Goal: Task Accomplishment & Management: Manage account settings

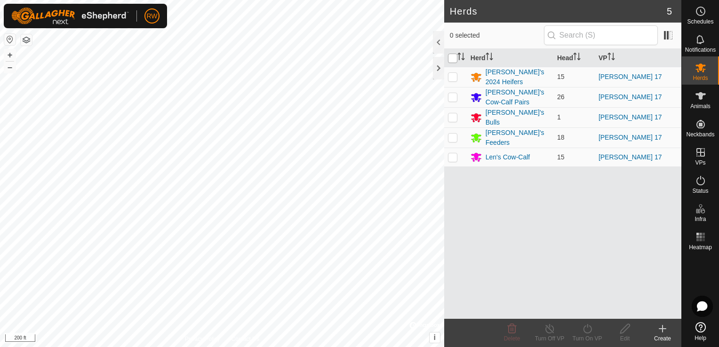
click at [455, 57] on input "checkbox" at bounding box center [452, 58] width 9 height 9
checkbox input "true"
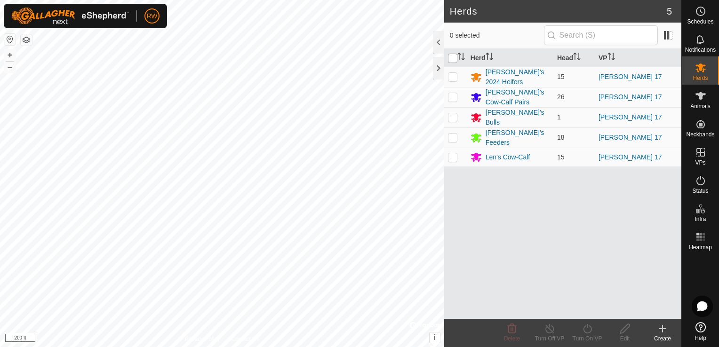
checkbox input "true"
click at [586, 330] on icon at bounding box center [587, 328] width 12 height 11
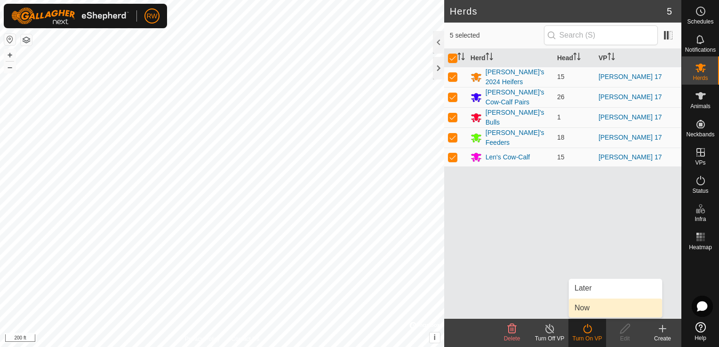
click at [590, 311] on link "Now" at bounding box center [615, 308] width 93 height 19
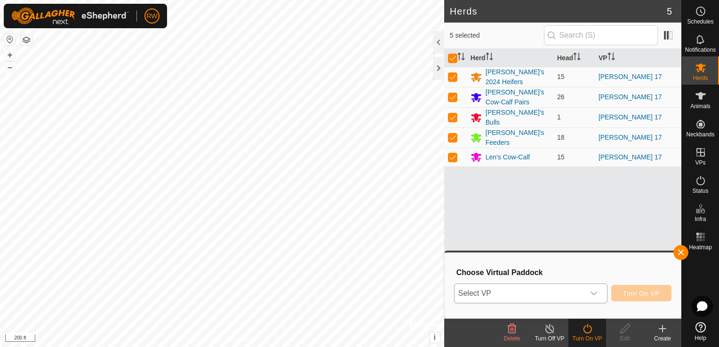
click at [595, 294] on icon "dropdown trigger" at bounding box center [593, 294] width 7 height 4
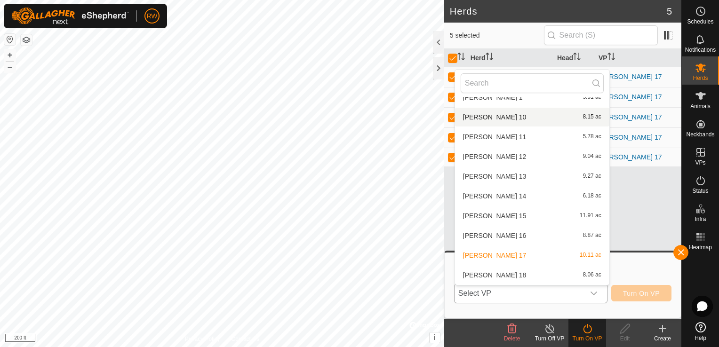
scroll to position [80, 0]
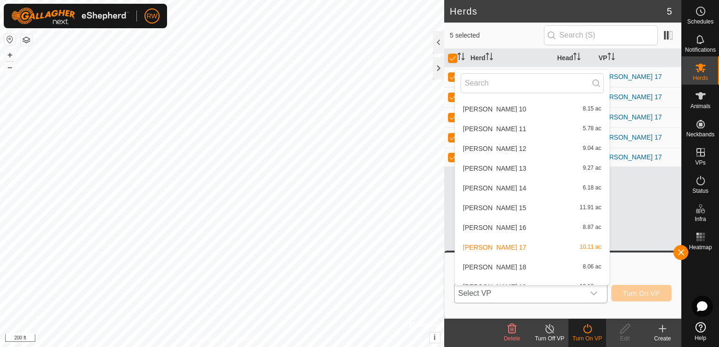
click at [490, 263] on li "[PERSON_NAME] 18 8.06 ac" at bounding box center [532, 267] width 154 height 19
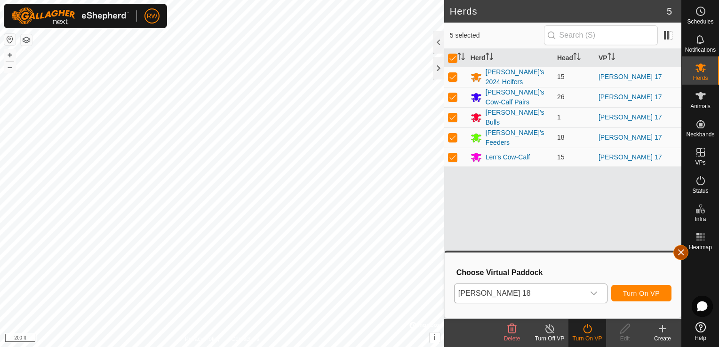
click at [677, 251] on button "button" at bounding box center [680, 252] width 15 height 15
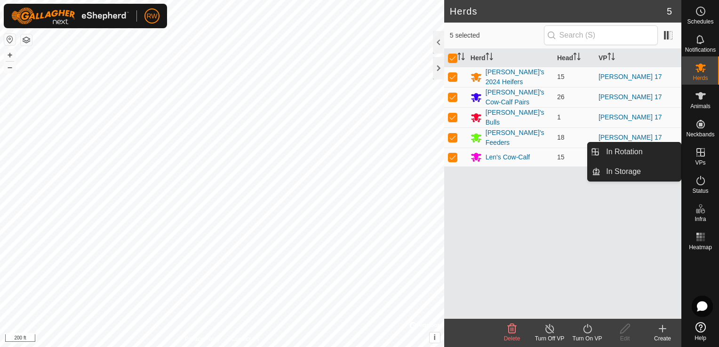
click at [700, 151] on icon at bounding box center [700, 152] width 8 height 8
click at [644, 148] on link "In Rotation" at bounding box center [640, 152] width 80 height 19
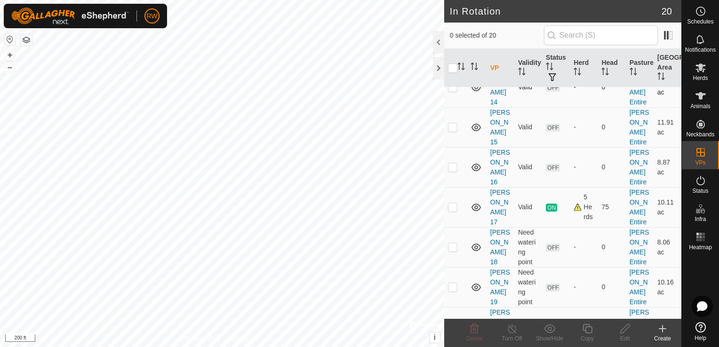
scroll to position [329, 0]
click at [502, 226] on link "[PERSON_NAME] 18" at bounding box center [500, 244] width 20 height 37
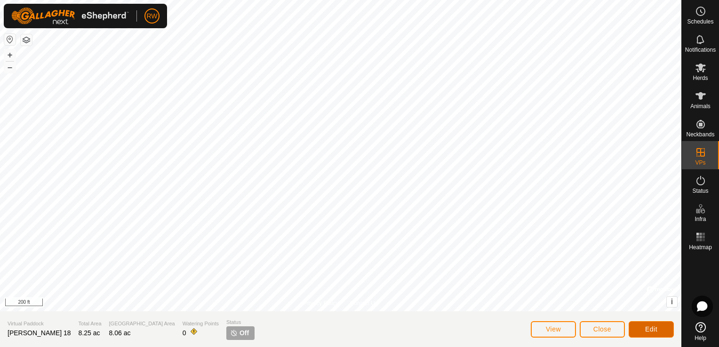
click at [666, 333] on button "Edit" at bounding box center [651, 329] width 45 height 16
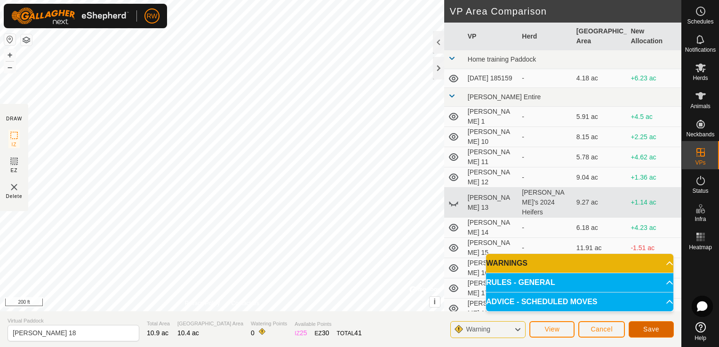
click at [659, 327] on button "Save" at bounding box center [651, 329] width 45 height 16
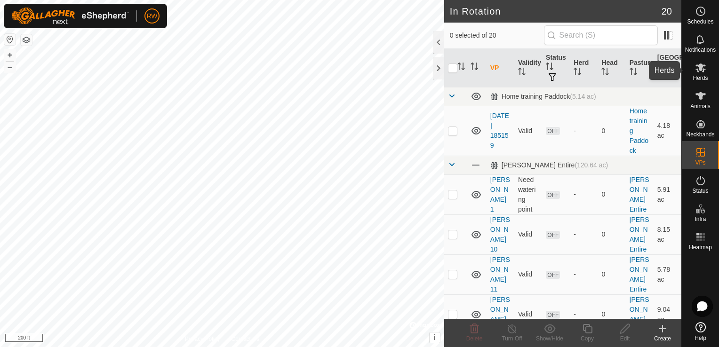
click at [698, 65] on icon at bounding box center [700, 67] width 11 height 11
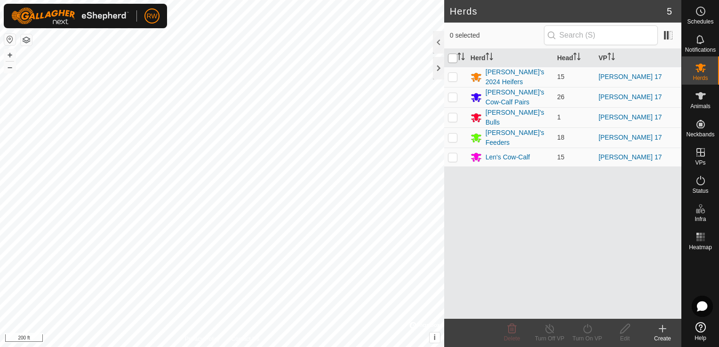
click at [453, 58] on input "checkbox" at bounding box center [452, 58] width 9 height 9
checkbox input "true"
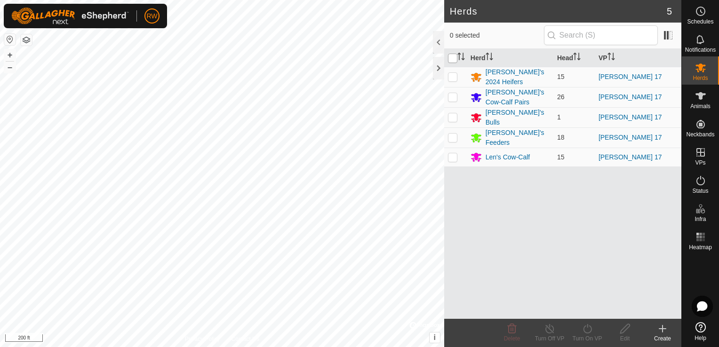
checkbox input "true"
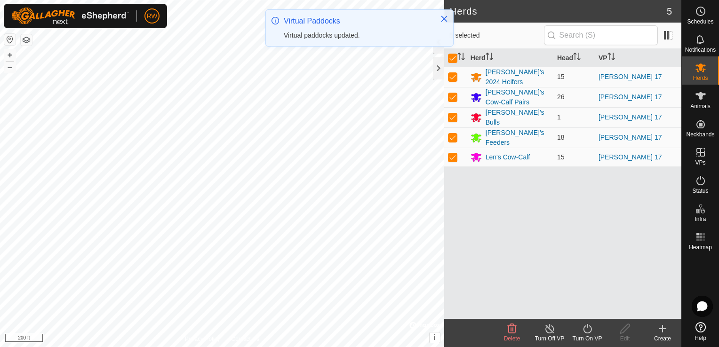
click at [591, 330] on icon at bounding box center [587, 328] width 8 height 9
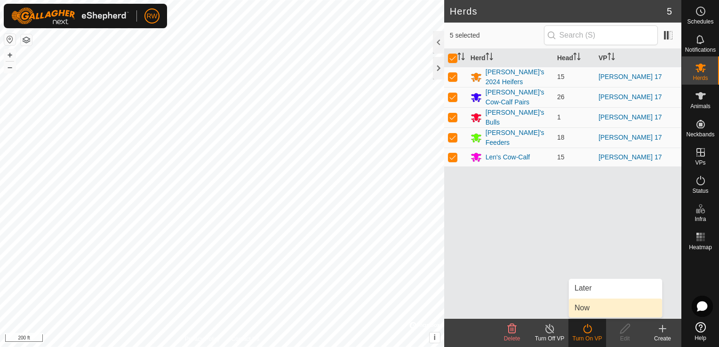
click at [605, 309] on link "Now" at bounding box center [615, 308] width 93 height 19
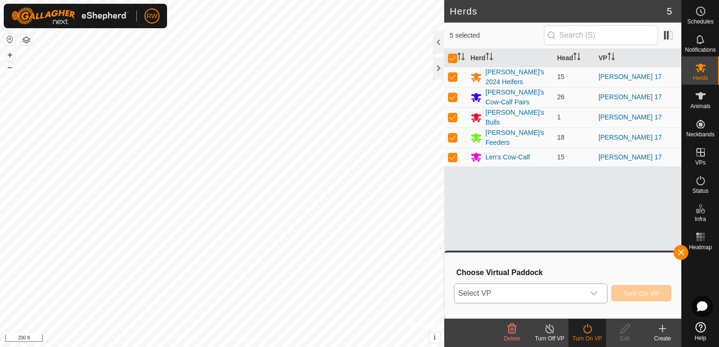
click at [594, 295] on icon "dropdown trigger" at bounding box center [594, 294] width 8 height 8
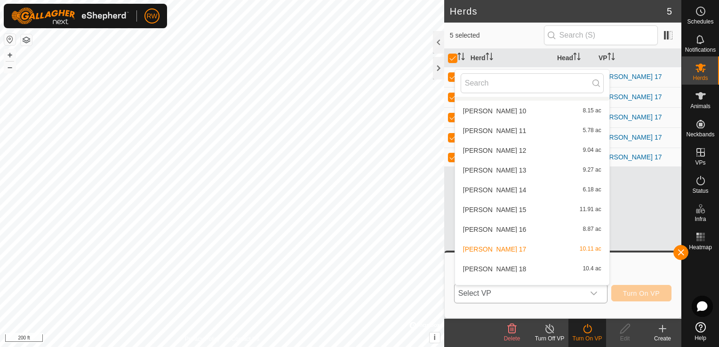
scroll to position [141, 0]
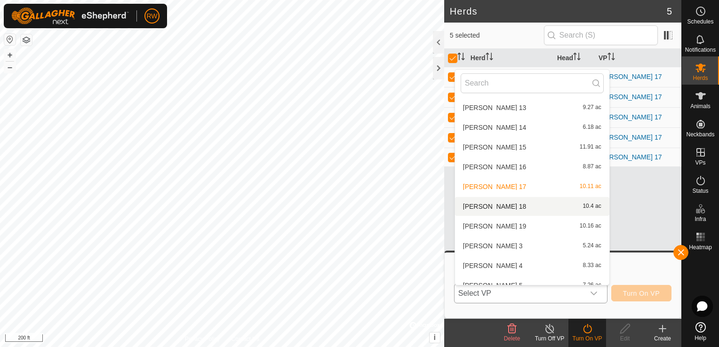
click at [495, 206] on li "[PERSON_NAME] 18 10.4 ac" at bounding box center [532, 206] width 154 height 19
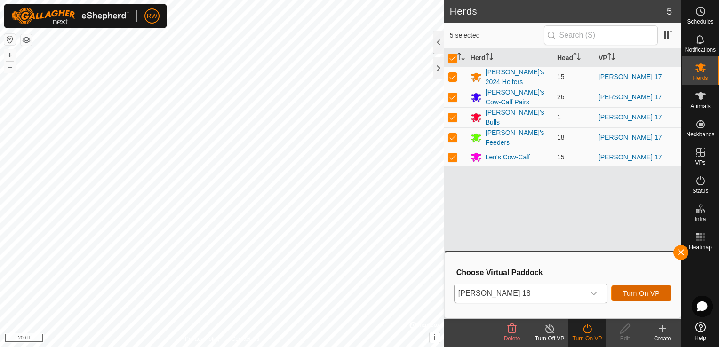
click at [648, 290] on span "Turn On VP" at bounding box center [641, 294] width 37 height 8
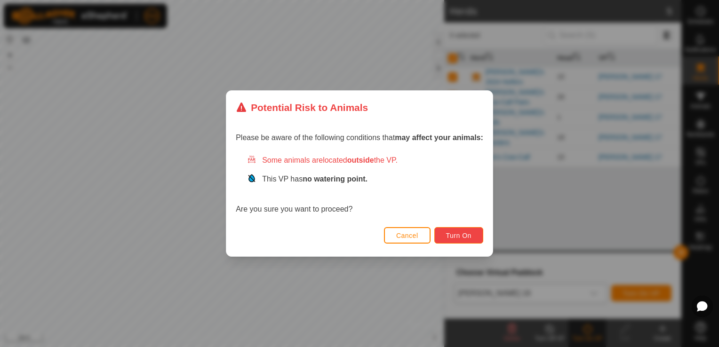
click at [465, 238] on span "Turn On" at bounding box center [458, 236] width 25 height 8
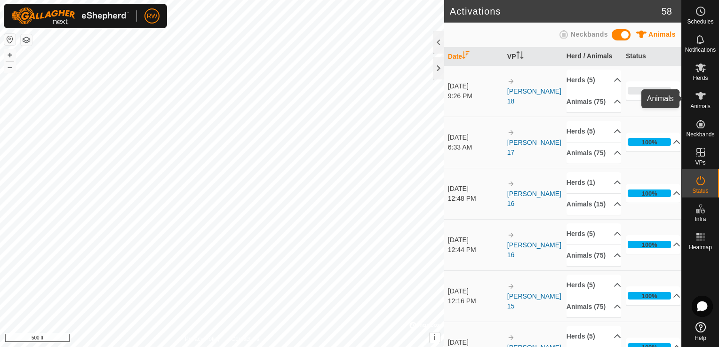
click at [704, 92] on icon at bounding box center [700, 95] width 11 height 11
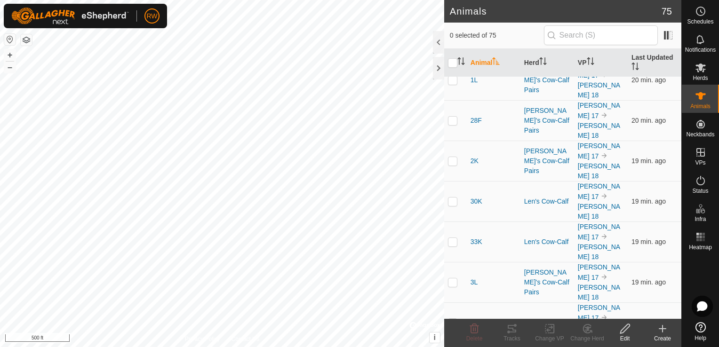
scroll to position [1148, 0]
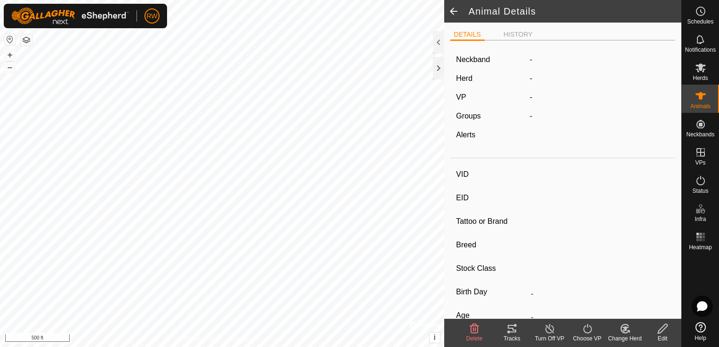
type input "8M"
type input "-"
type input "8M"
type input "-"
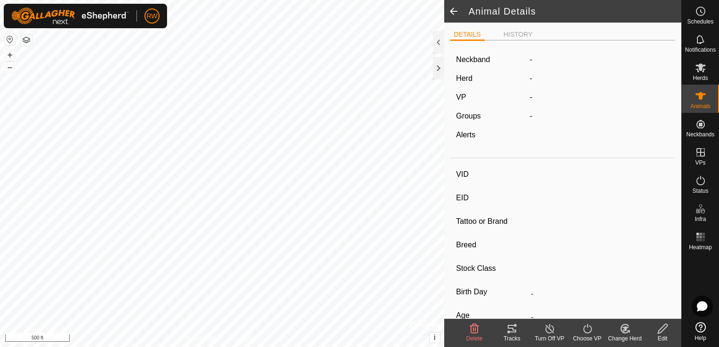
type input "0 kg"
type input "-"
